Goal: Transaction & Acquisition: Book appointment/travel/reservation

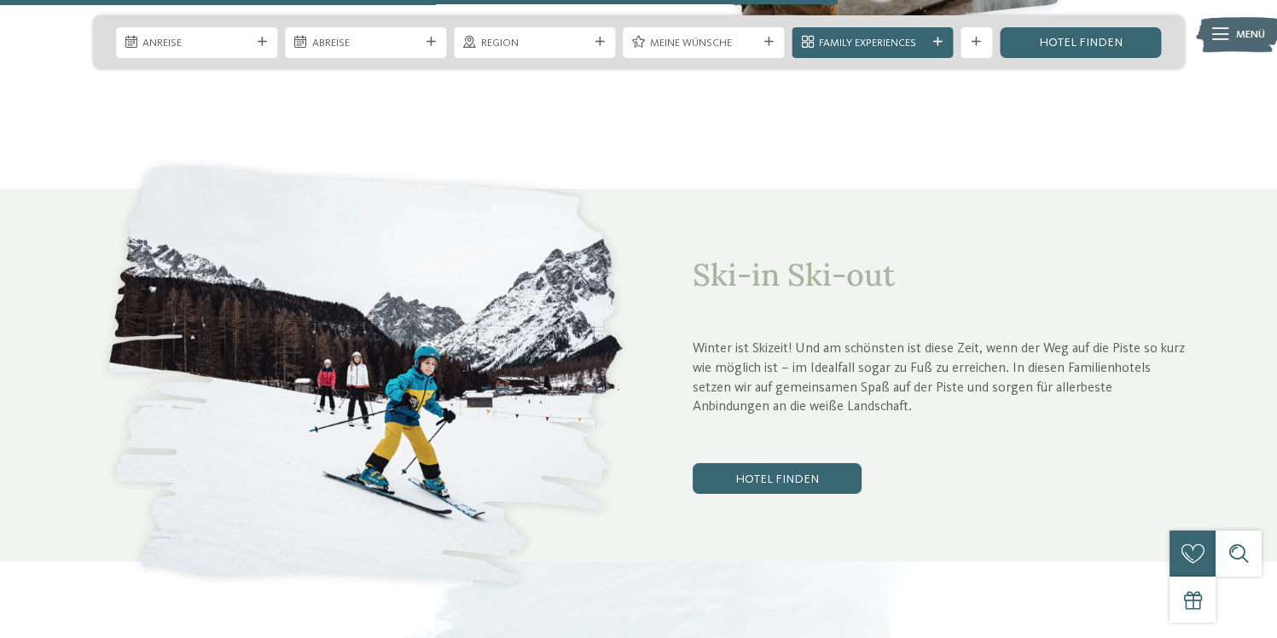
scroll to position [4396, 0]
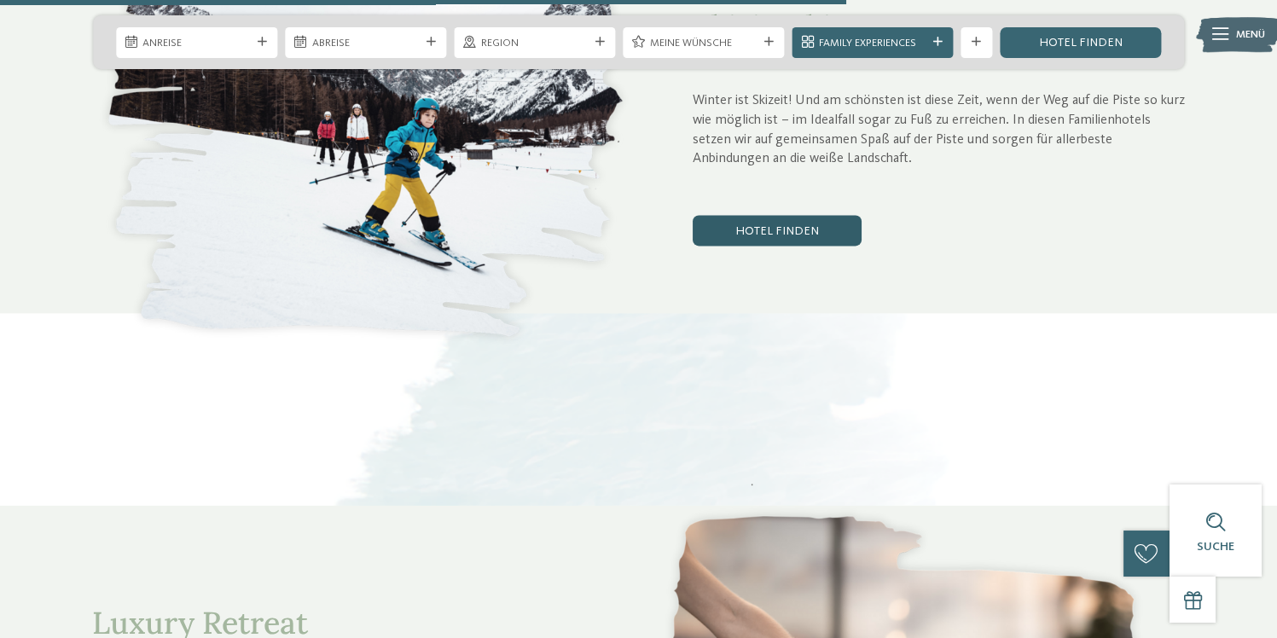
click at [760, 215] on link "Hotel finden" at bounding box center [776, 230] width 169 height 31
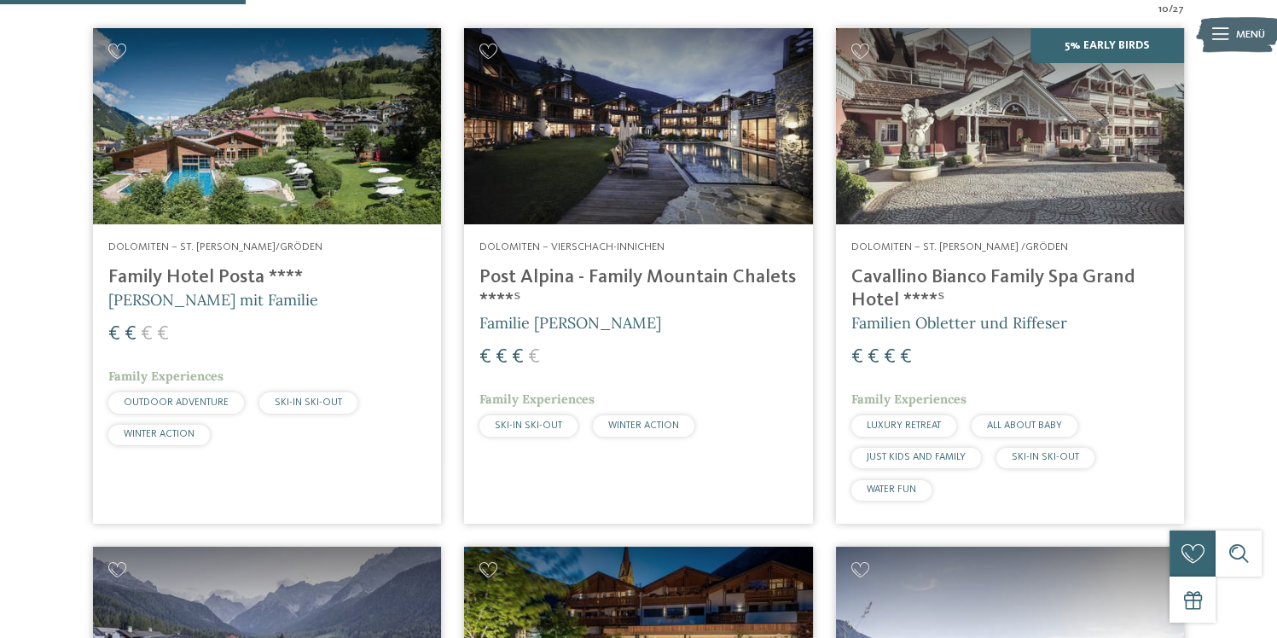
scroll to position [547, 0]
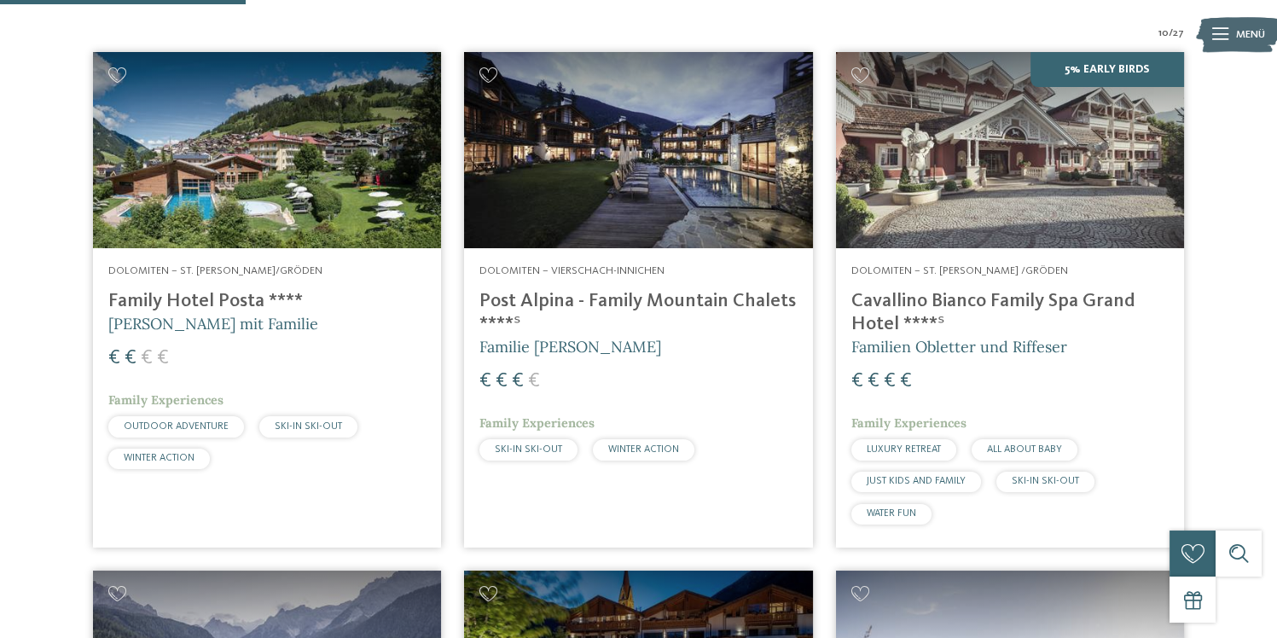
click at [376, 191] on img at bounding box center [267, 150] width 348 height 196
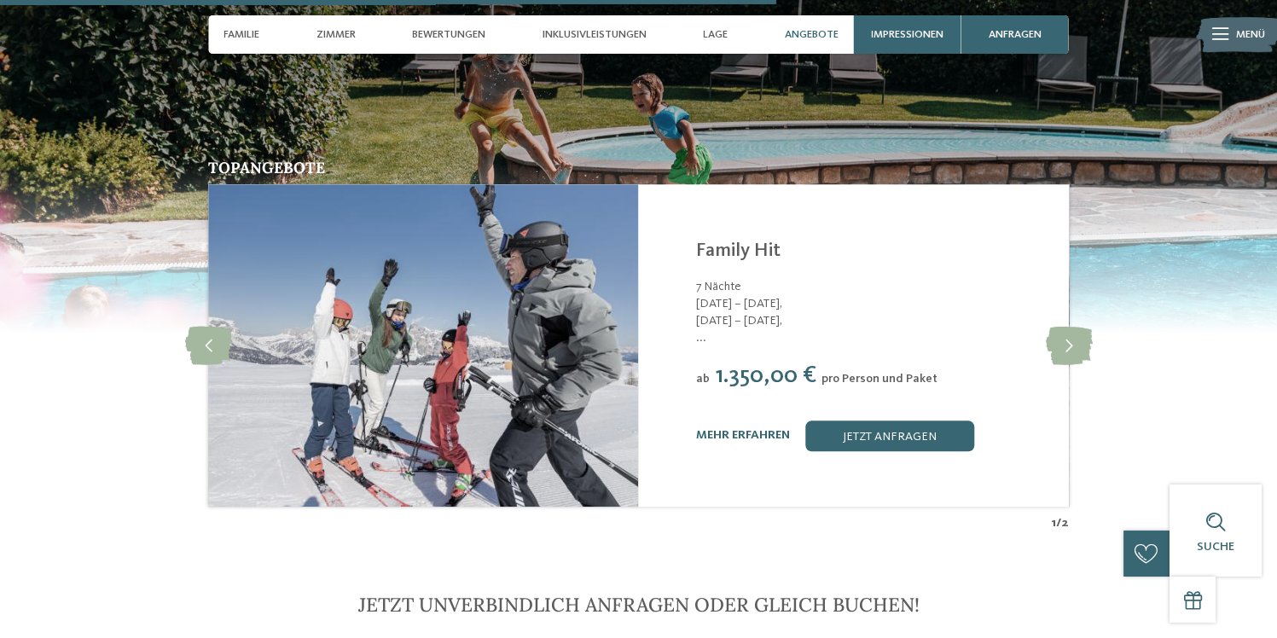
scroll to position [3183, 0]
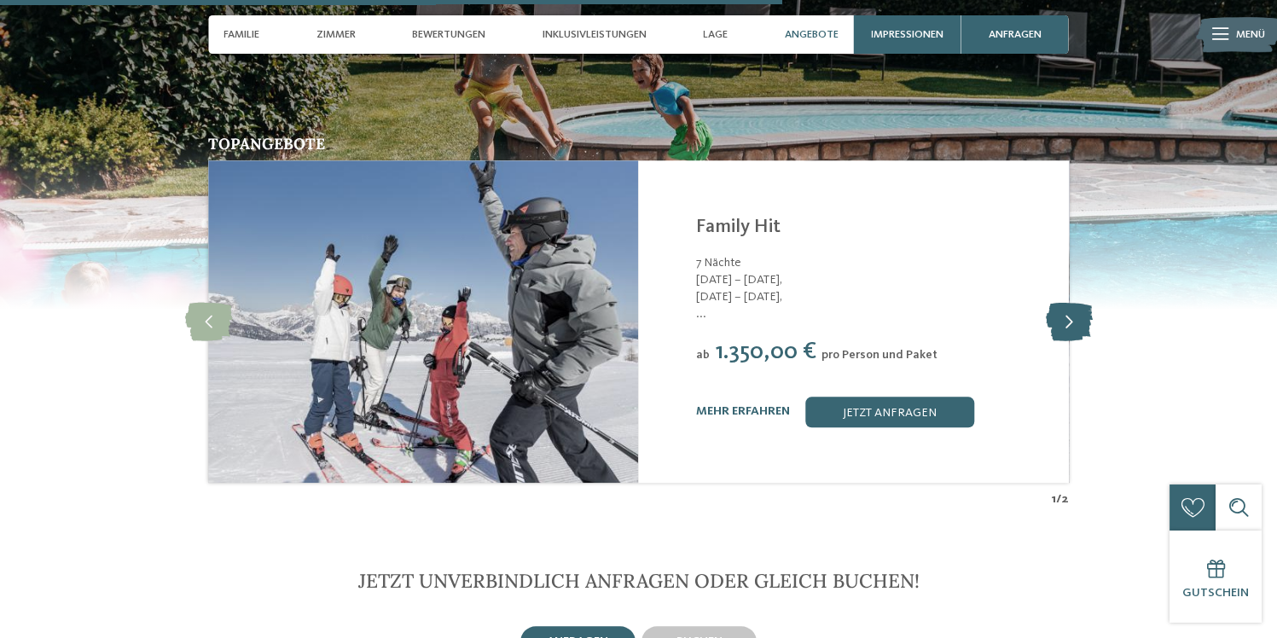
click at [1070, 302] on icon at bounding box center [1068, 321] width 47 height 38
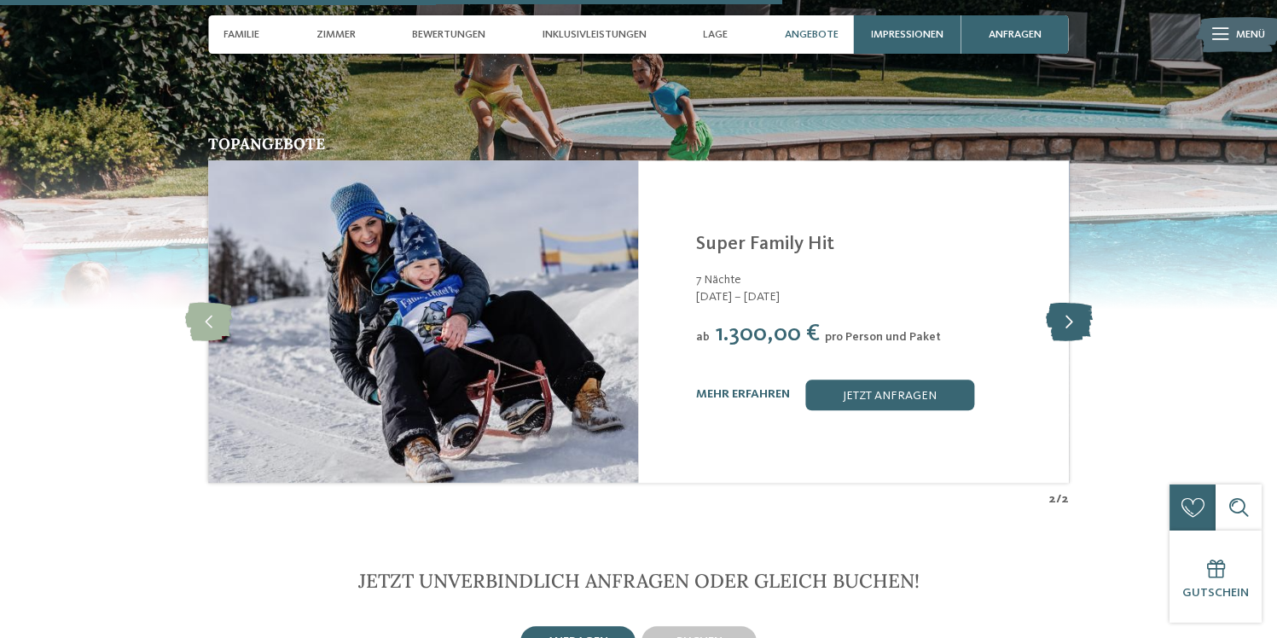
click at [1070, 302] on icon at bounding box center [1068, 321] width 47 height 38
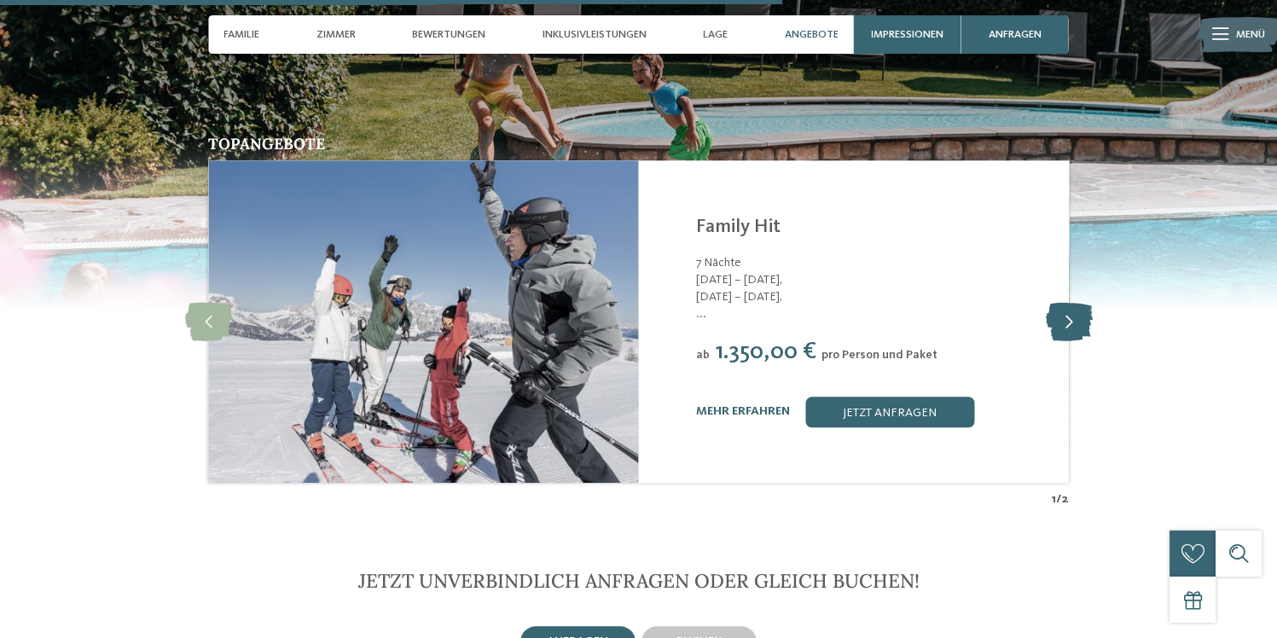
click at [1058, 302] on icon at bounding box center [1068, 321] width 47 height 38
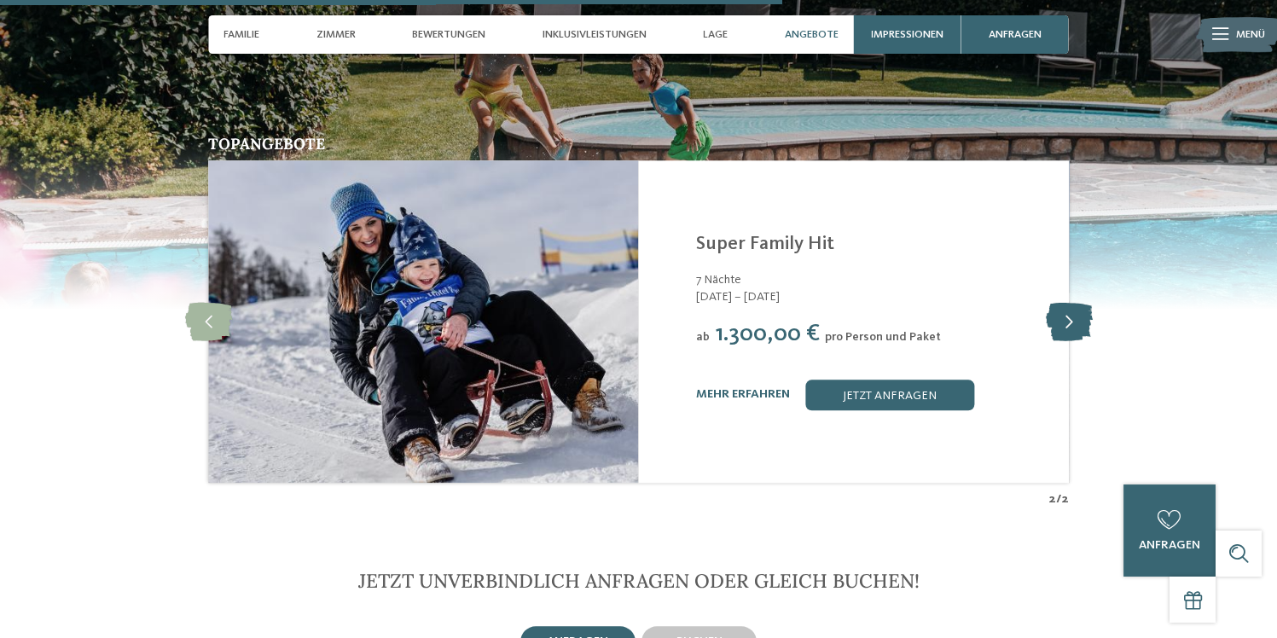
click at [1058, 302] on icon at bounding box center [1068, 321] width 47 height 38
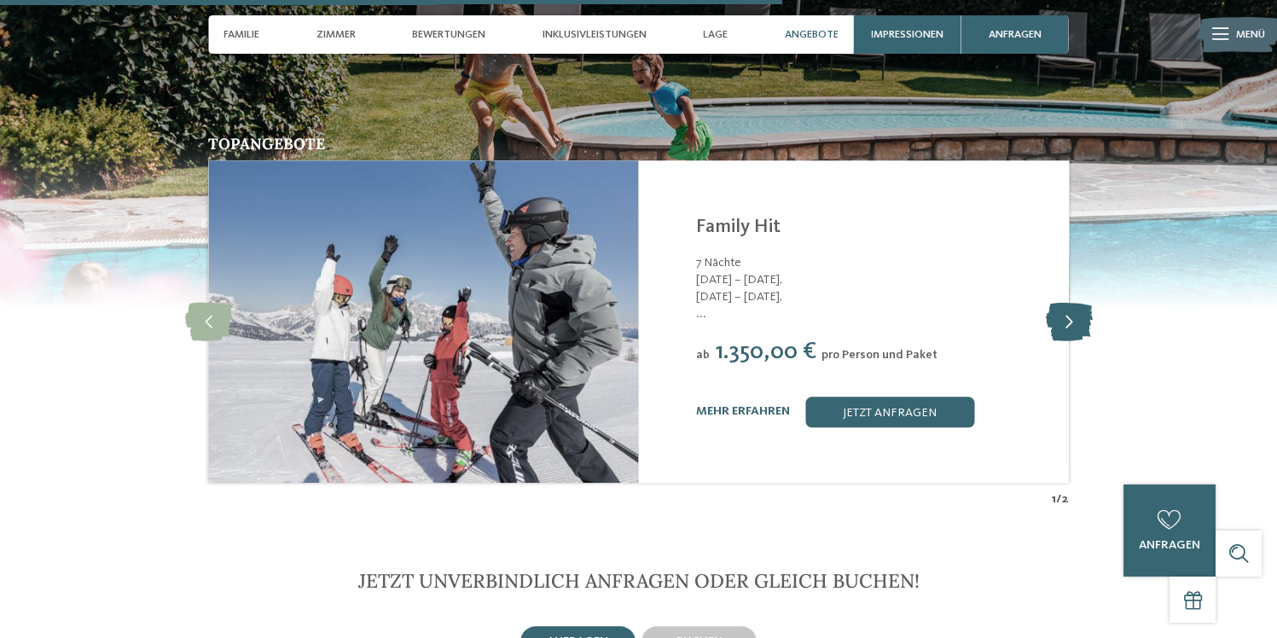
click at [1058, 302] on icon at bounding box center [1068, 321] width 47 height 38
